Goal: Check status: Check status

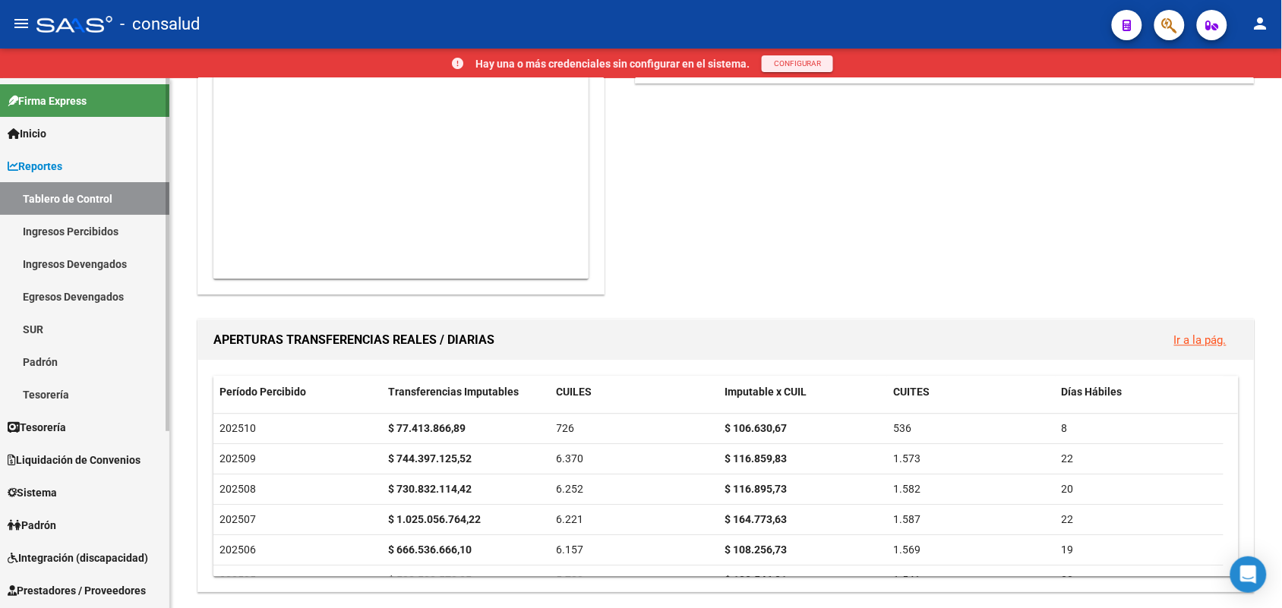
drag, startPoint x: 99, startPoint y: 224, endPoint x: 119, endPoint y: 225, distance: 19.8
click at [99, 224] on link "Ingresos Percibidos" at bounding box center [84, 231] width 169 height 33
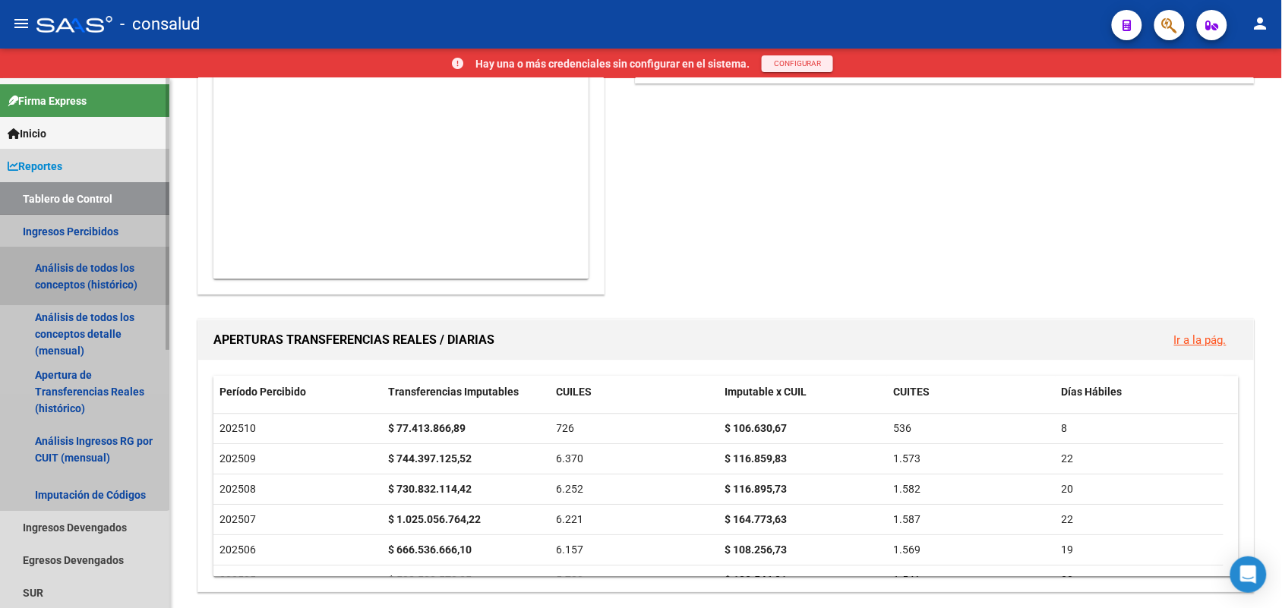
click at [65, 270] on link "Análisis de todos los conceptos (histórico)" at bounding box center [84, 277] width 169 height 58
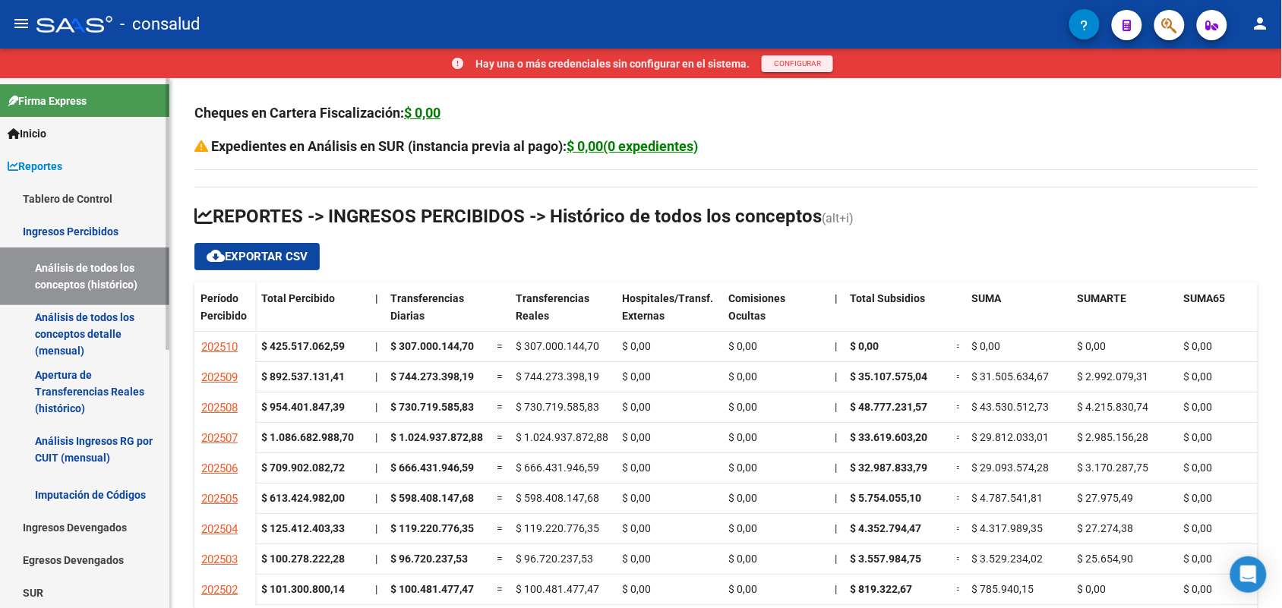
click at [61, 196] on link "Tablero de Control" at bounding box center [84, 198] width 169 height 33
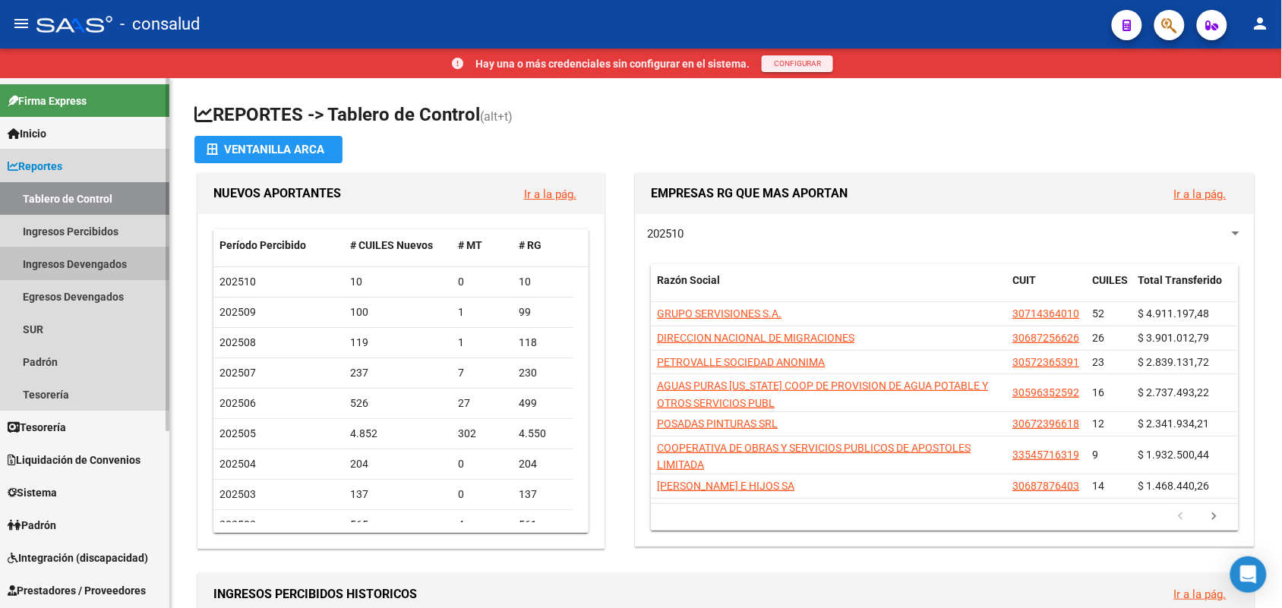
click at [76, 266] on link "Ingresos Devengados" at bounding box center [84, 264] width 169 height 33
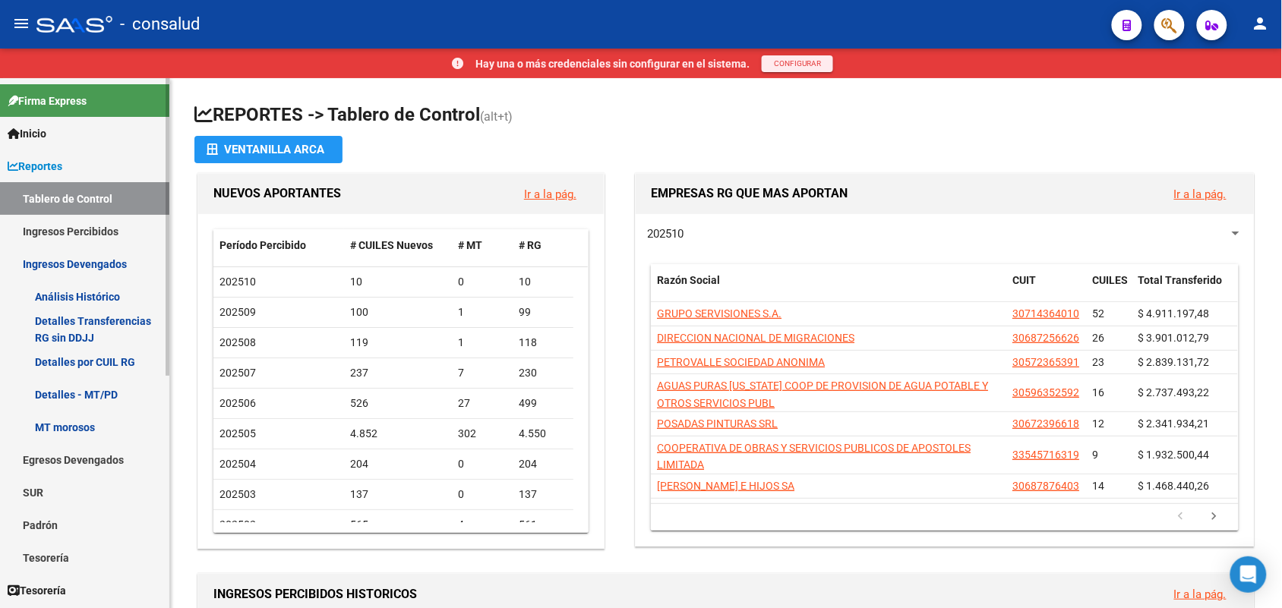
click at [80, 292] on link "Análisis Histórico" at bounding box center [84, 296] width 169 height 33
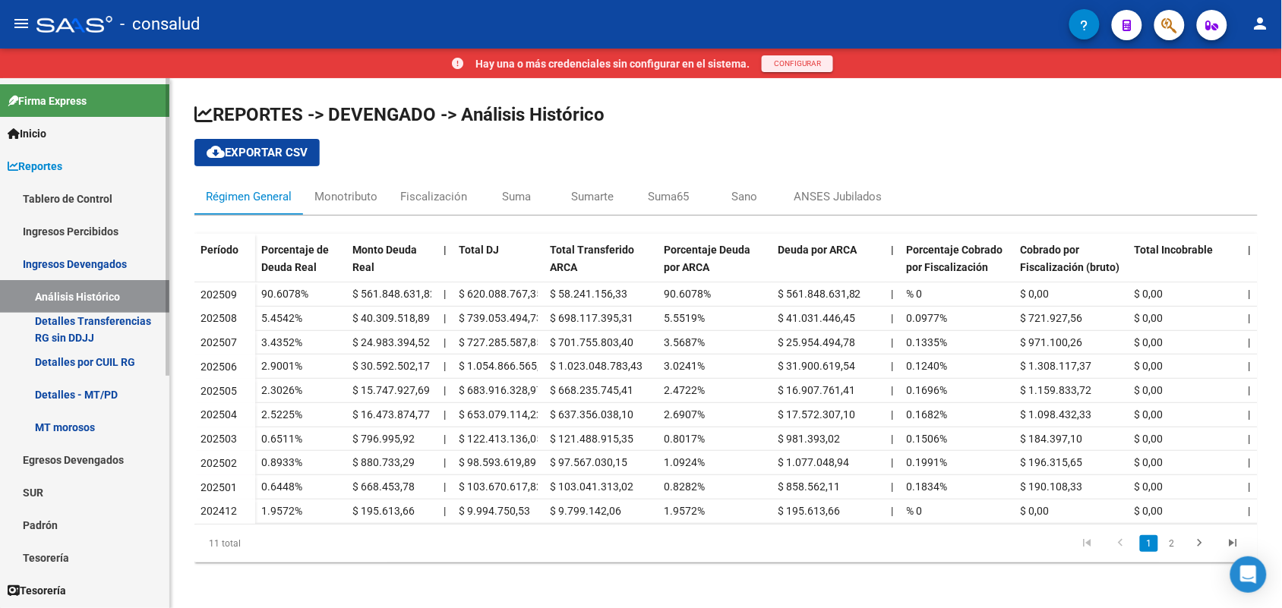
click at [68, 205] on link "Tablero de Control" at bounding box center [84, 198] width 169 height 33
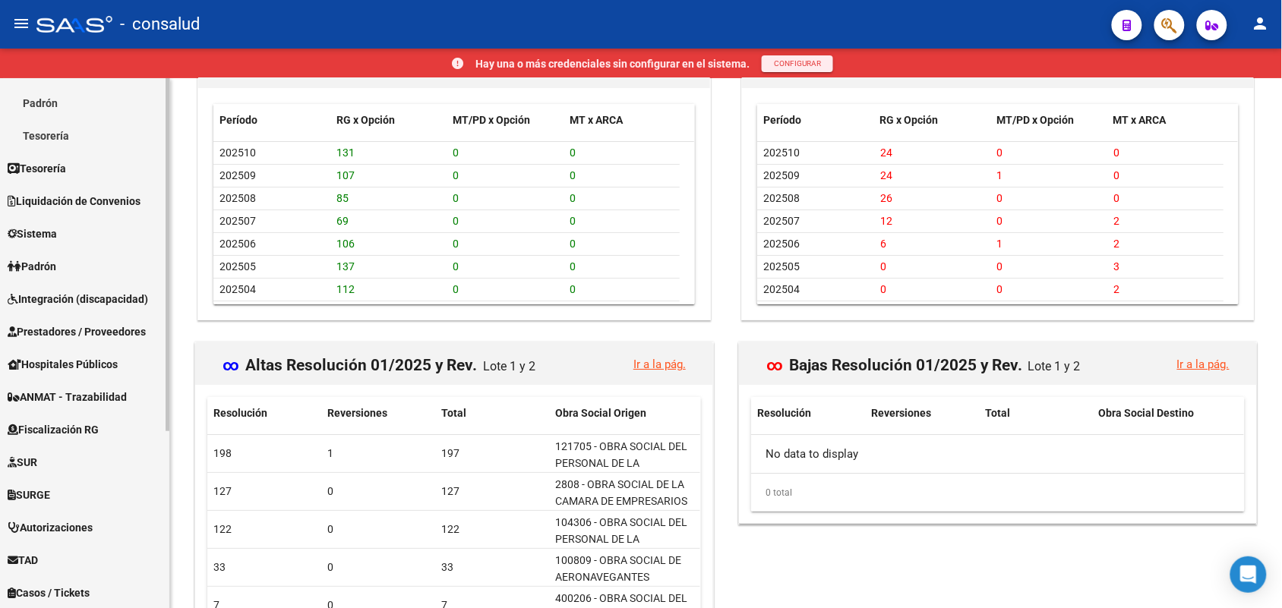
scroll to position [285, 0]
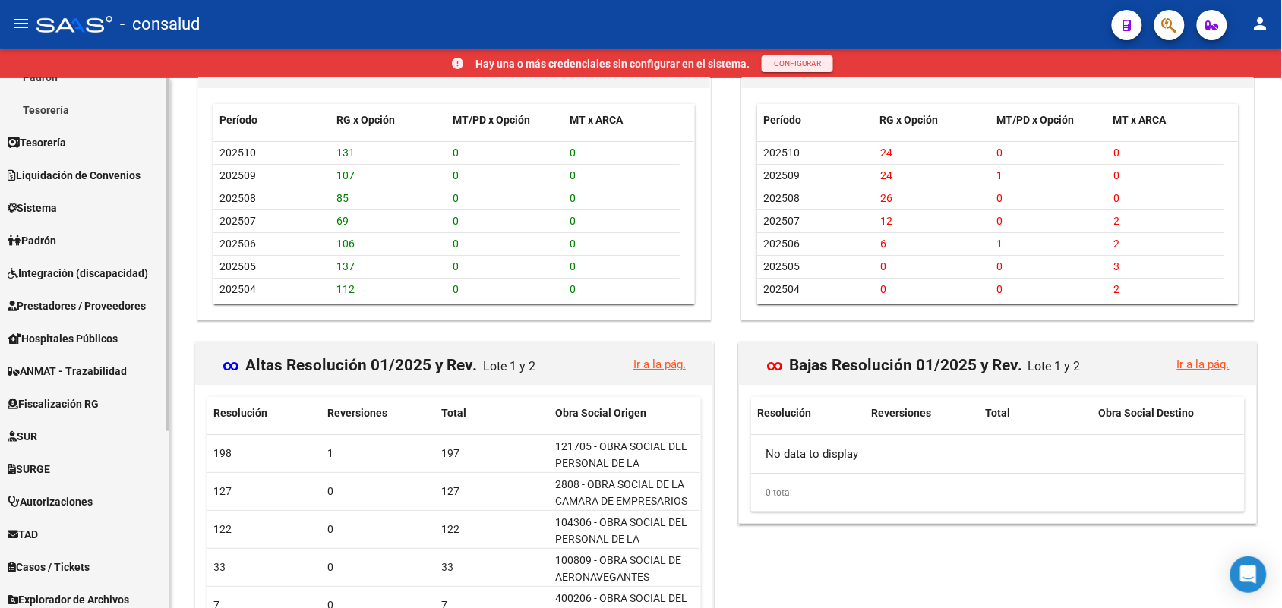
click at [89, 401] on span "Fiscalización RG" at bounding box center [53, 404] width 91 height 17
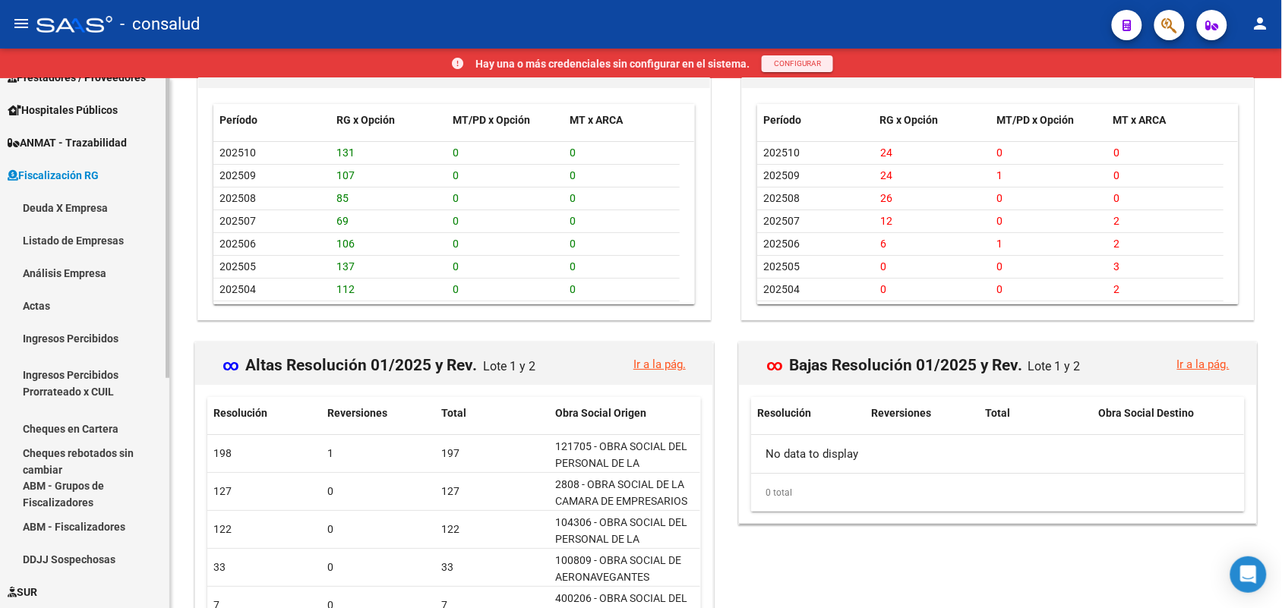
click at [81, 211] on link "Deuda X Empresa" at bounding box center [84, 207] width 169 height 33
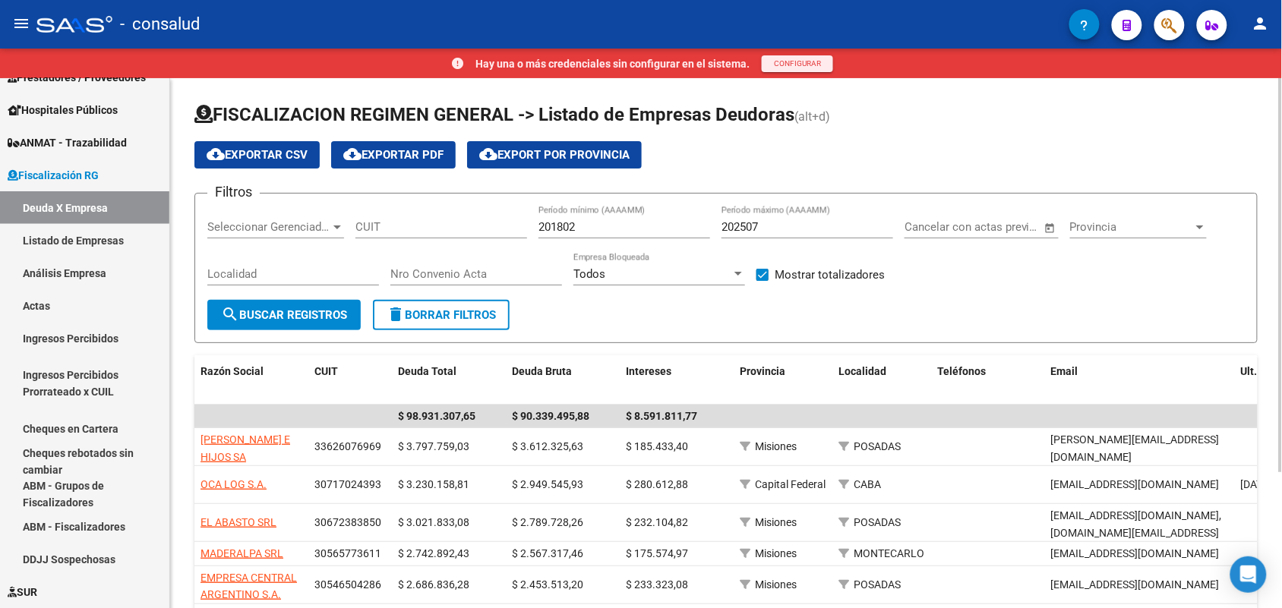
click at [410, 220] on input "CUIT" at bounding box center [441, 227] width 172 height 14
type input "3"
type input "23-35004569-4"
drag, startPoint x: 330, startPoint y: 319, endPoint x: 335, endPoint y: 327, distance: 9.5
click at [331, 323] on button "search Buscar Registros" at bounding box center [283, 315] width 153 height 30
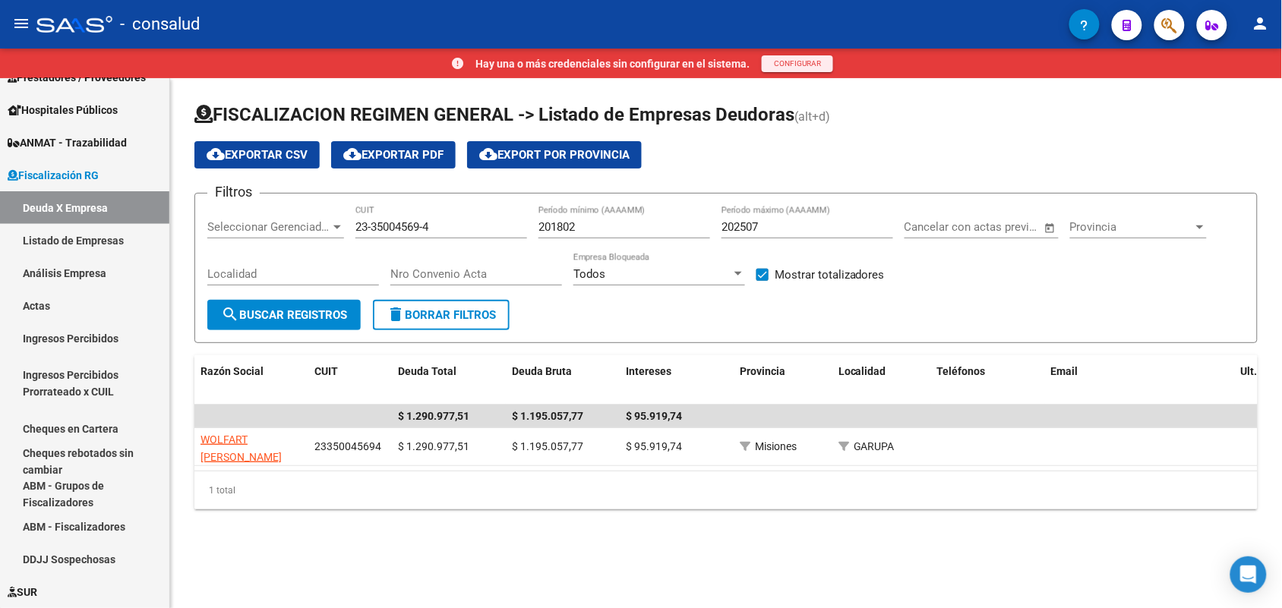
click at [762, 224] on input "202507" at bounding box center [808, 227] width 172 height 14
type input "202508"
click at [331, 308] on span "search Buscar Registros" at bounding box center [284, 315] width 126 height 14
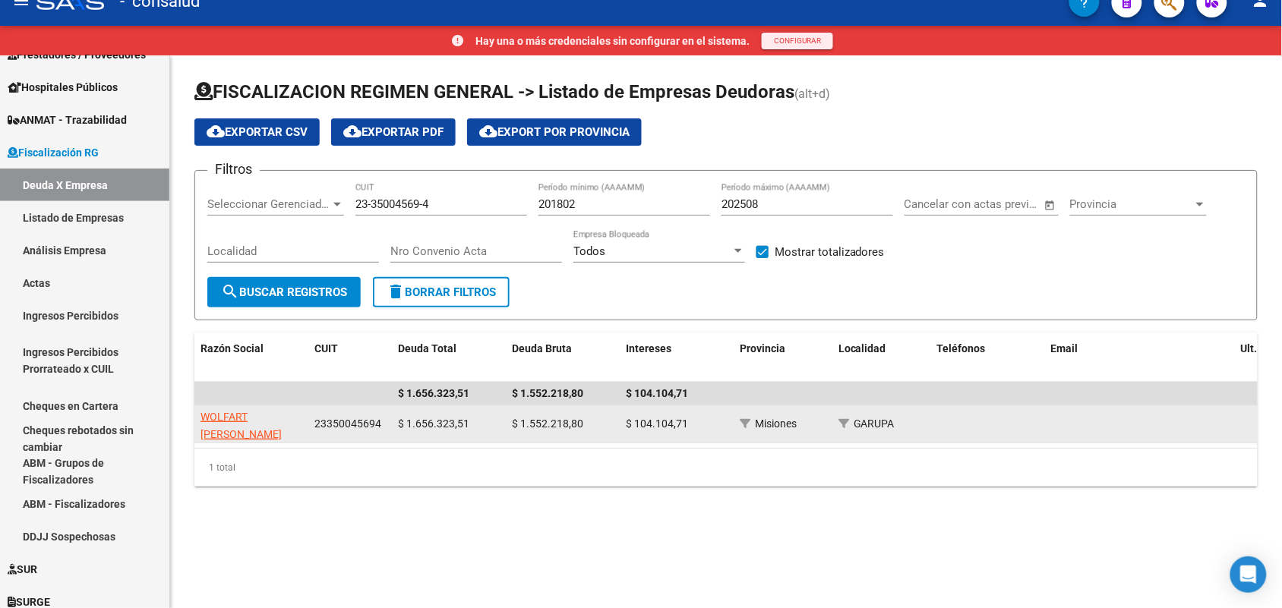
scroll to position [28, 0]
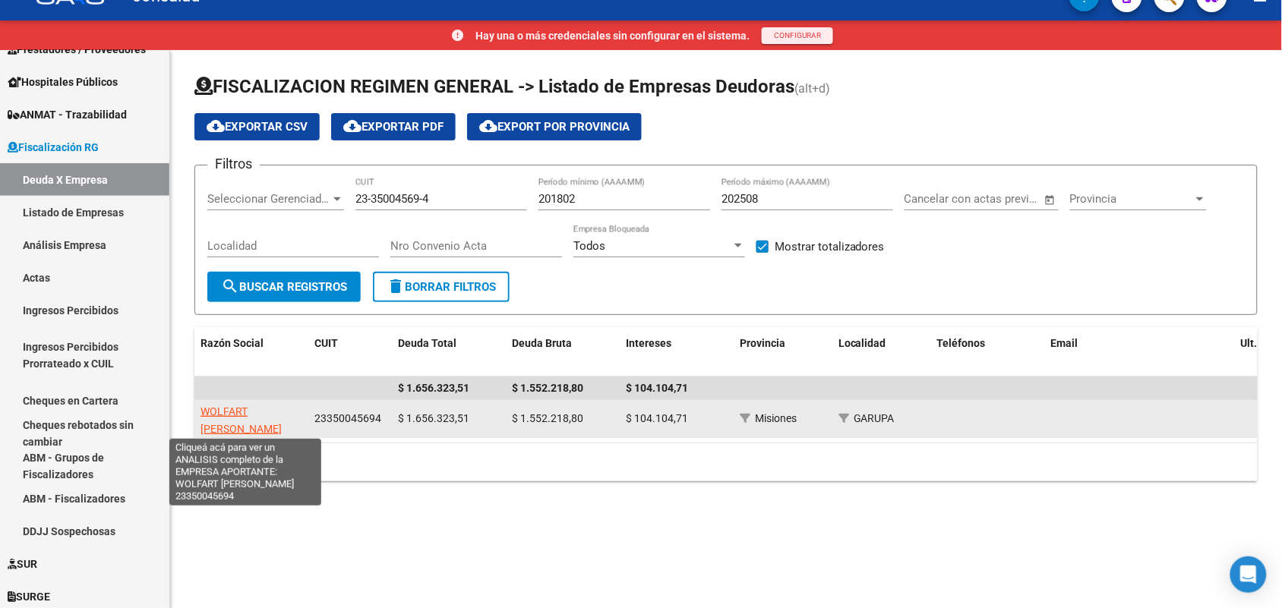
click at [258, 409] on span "WOLFART [PERSON_NAME]" at bounding box center [241, 421] width 81 height 30
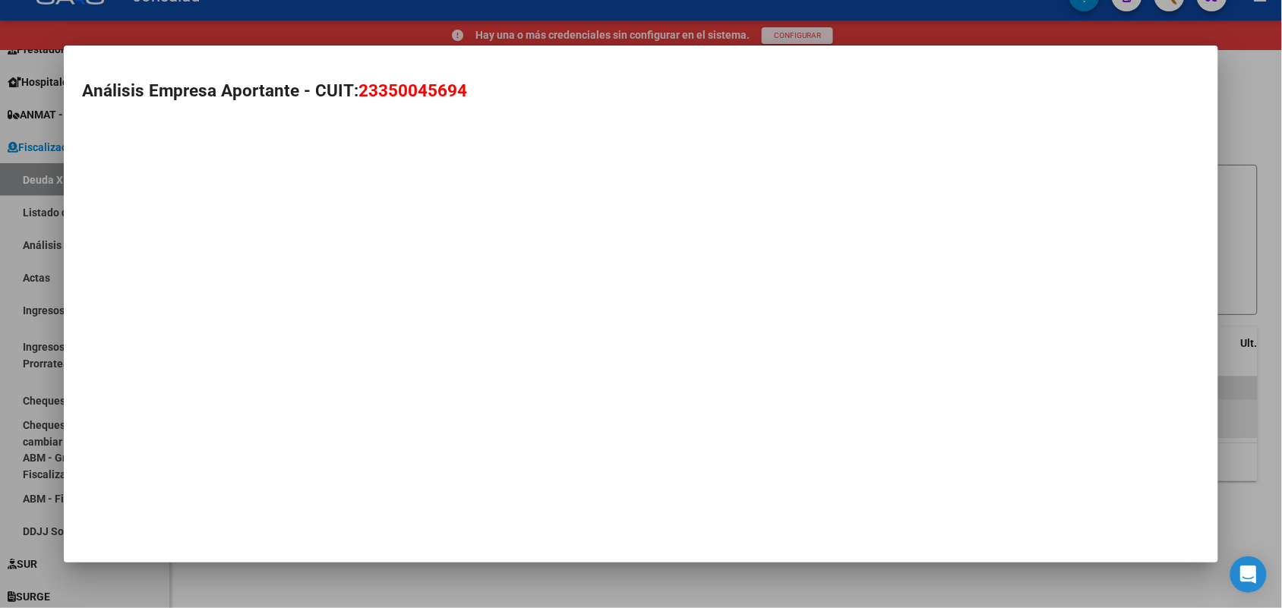
scroll to position [0, 0]
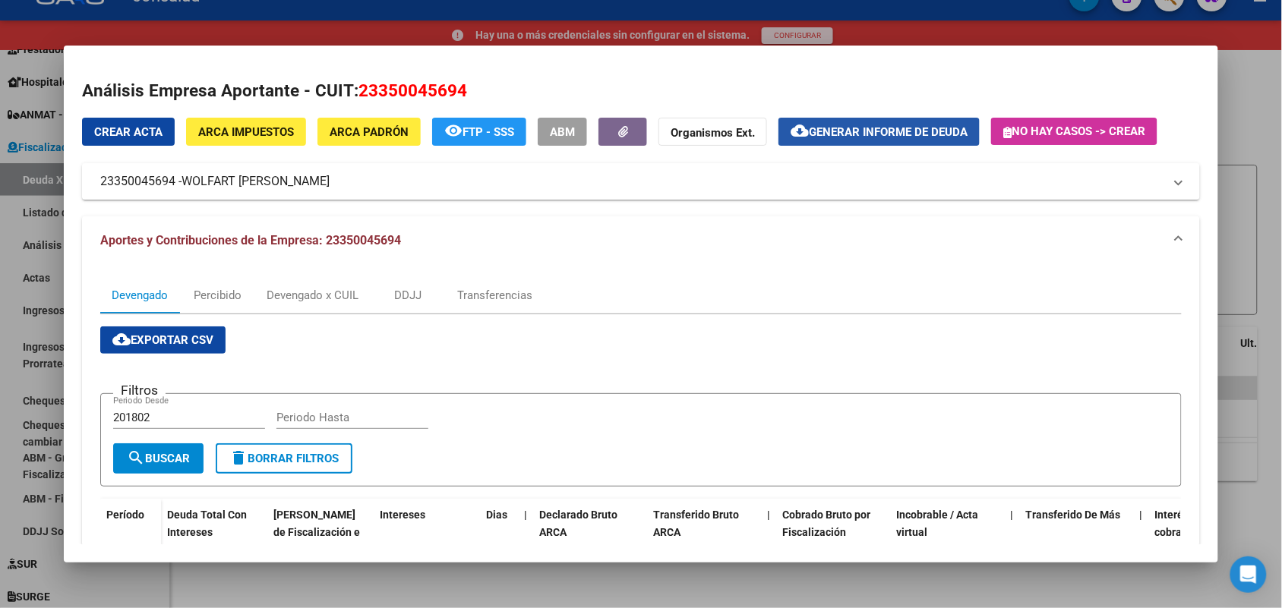
click at [892, 131] on span "Generar informe de deuda" at bounding box center [888, 132] width 159 height 14
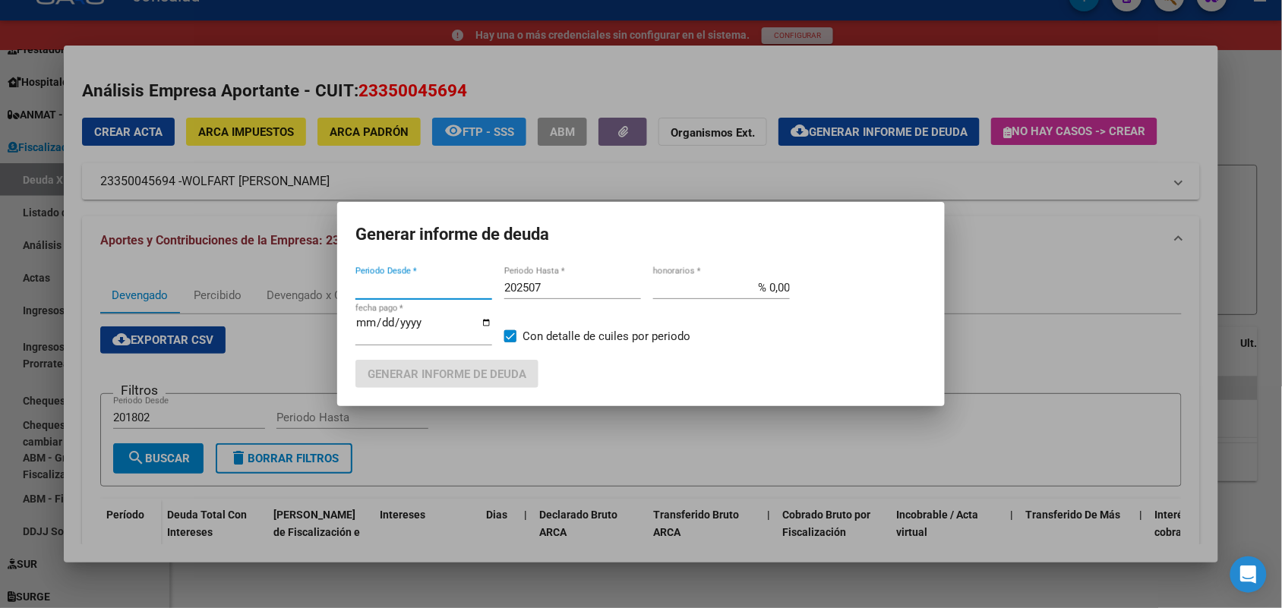
type input "201802"
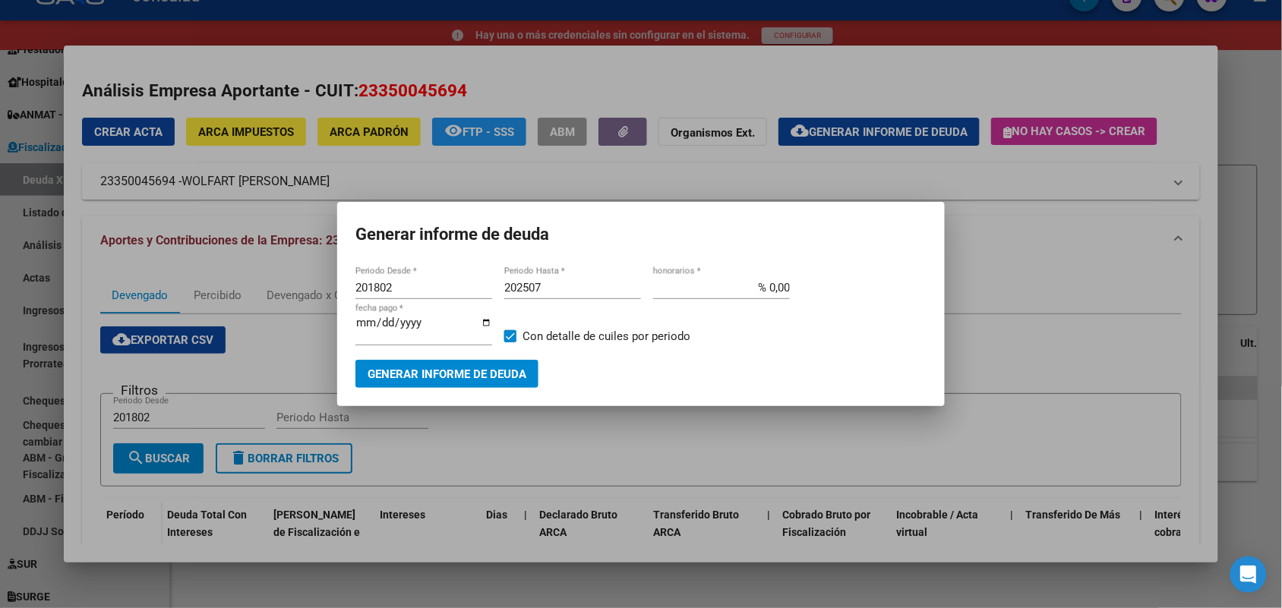
click at [705, 443] on div at bounding box center [641, 304] width 1282 height 608
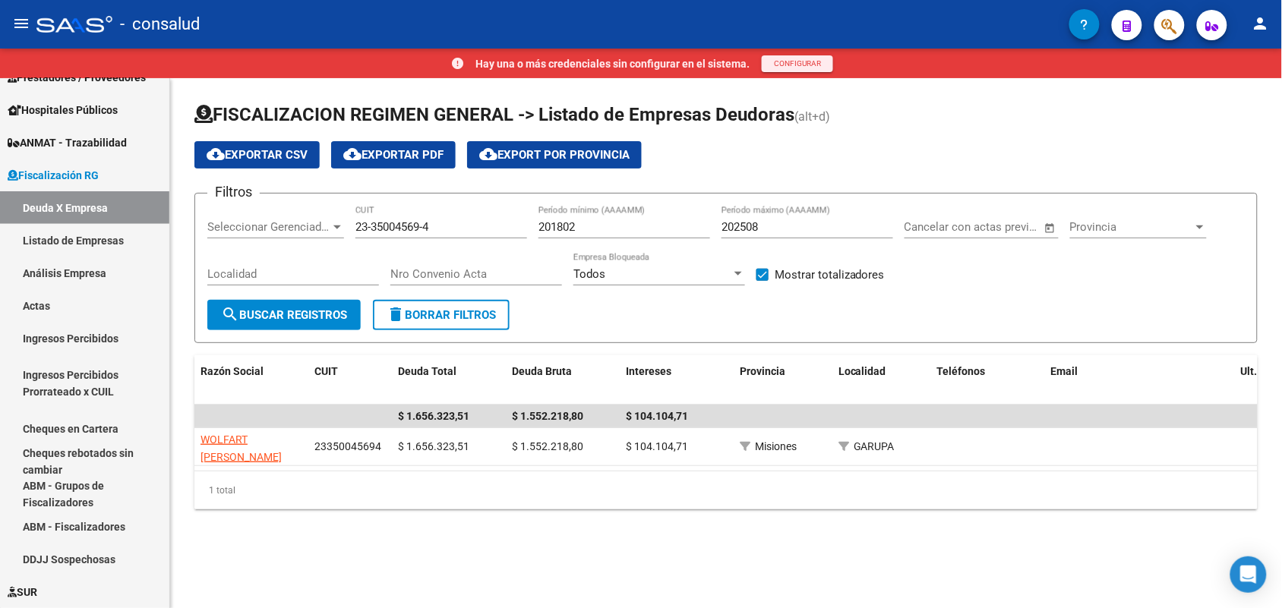
scroll to position [28, 0]
